Goal: Register for event/course: Register for event/course

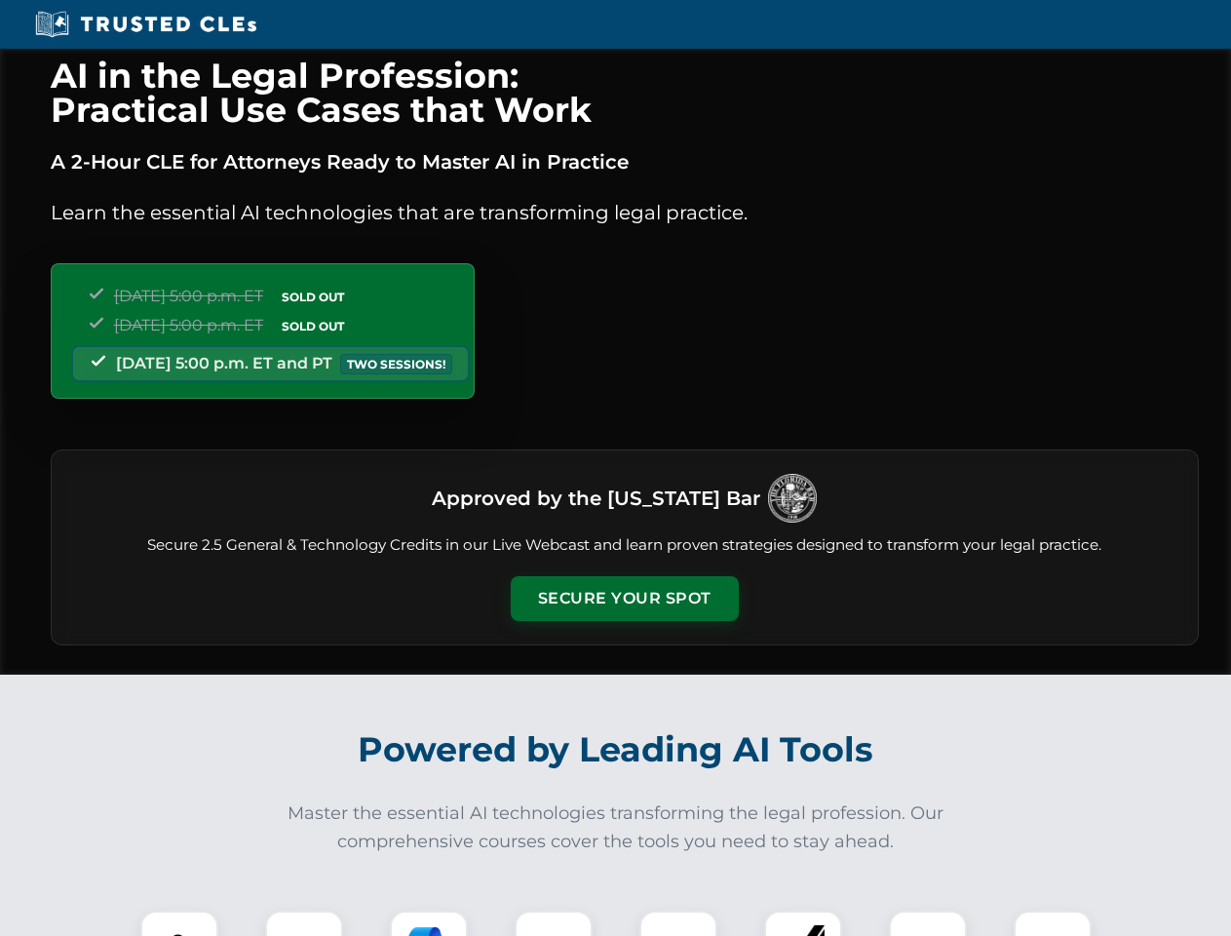
click at [624, 599] on button "Secure Your Spot" at bounding box center [625, 598] width 228 height 45
click at [179, 923] on img at bounding box center [179, 949] width 57 height 57
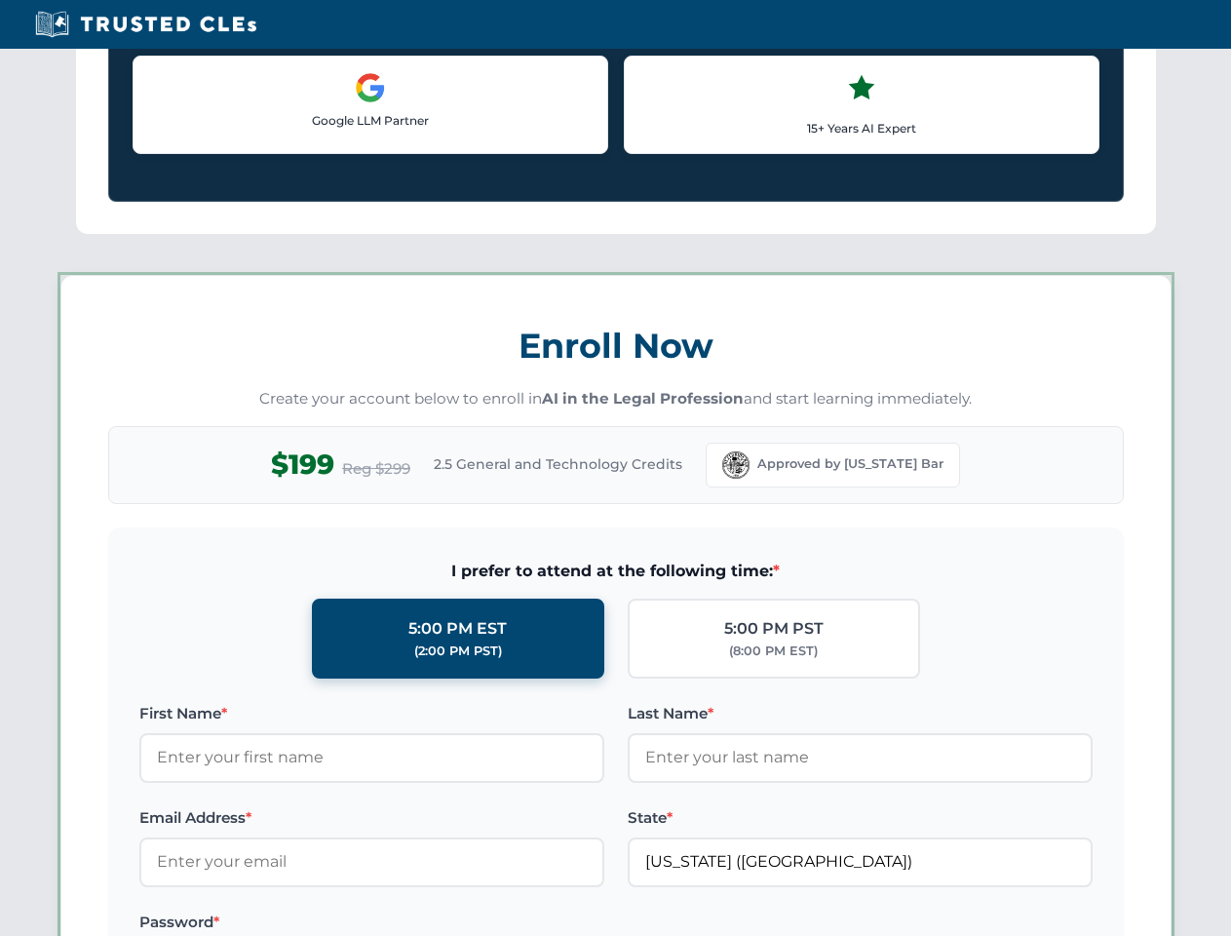
click at [429, 923] on label "Password *" at bounding box center [371, 922] width 465 height 23
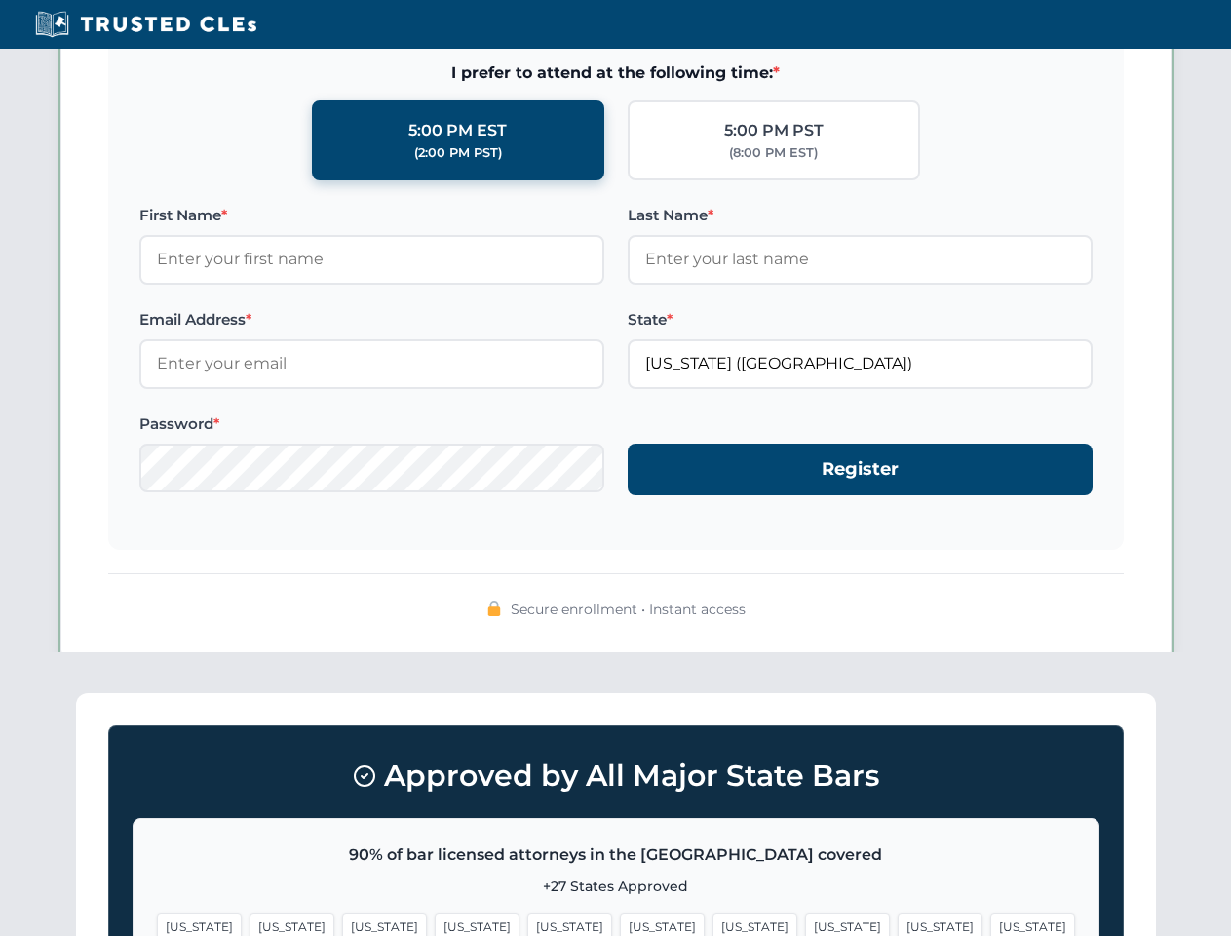
click at [898, 923] on span "[US_STATE]" at bounding box center [940, 927] width 85 height 28
